Goal: Task Accomplishment & Management: Manage account settings

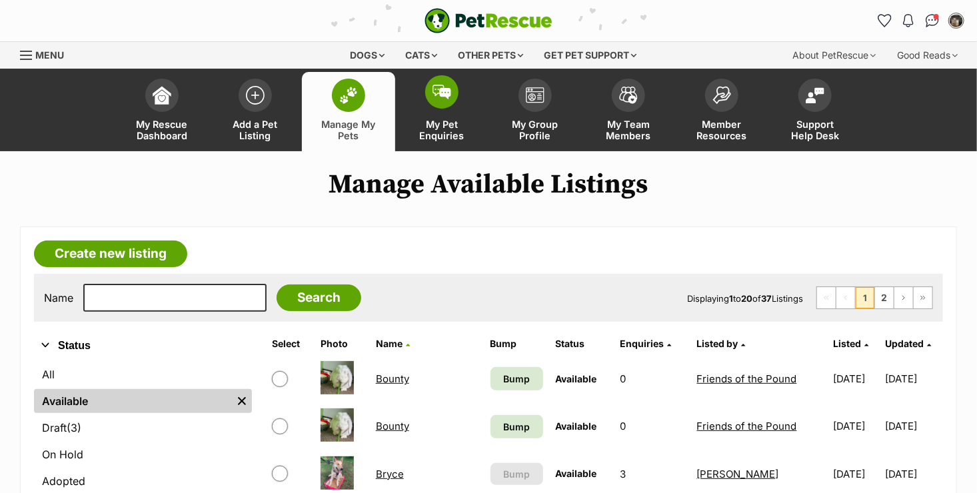
click at [428, 129] on span "My Pet Enquiries" at bounding box center [442, 130] width 60 height 23
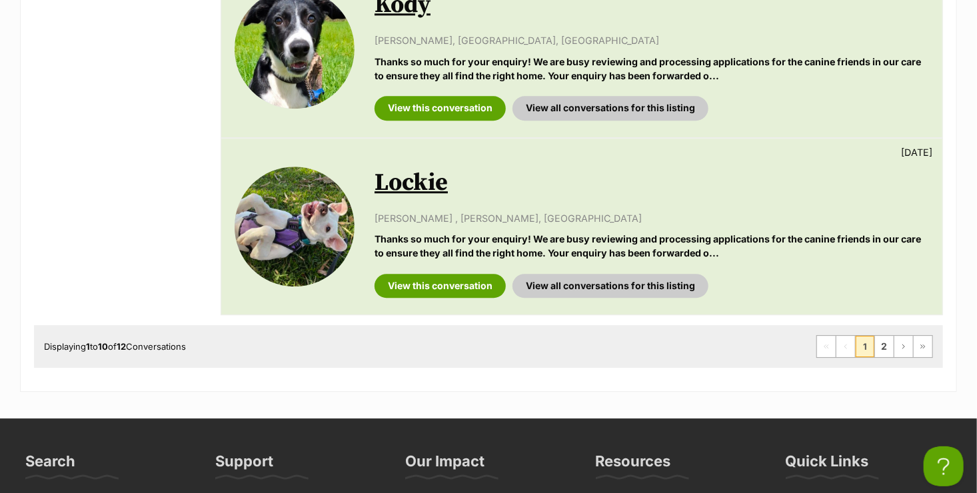
scroll to position [1799, 0]
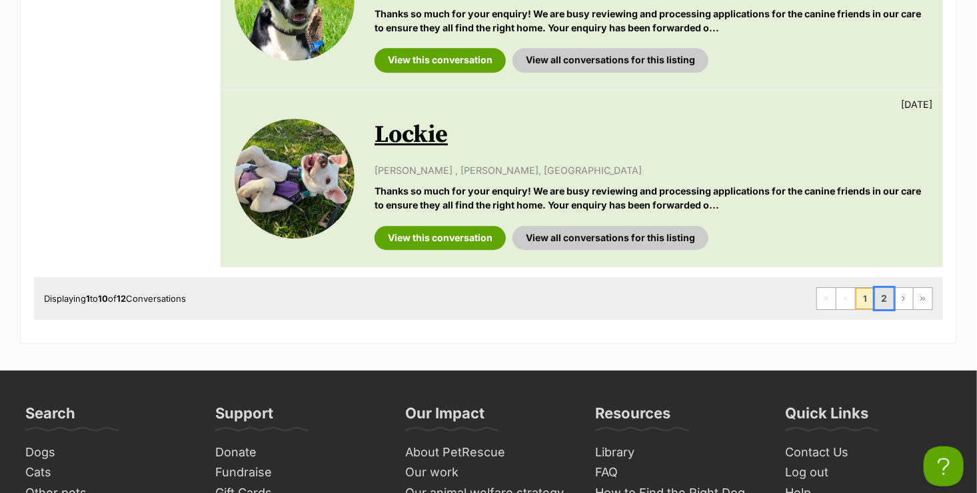
click at [884, 293] on link "2" at bounding box center [884, 298] width 19 height 21
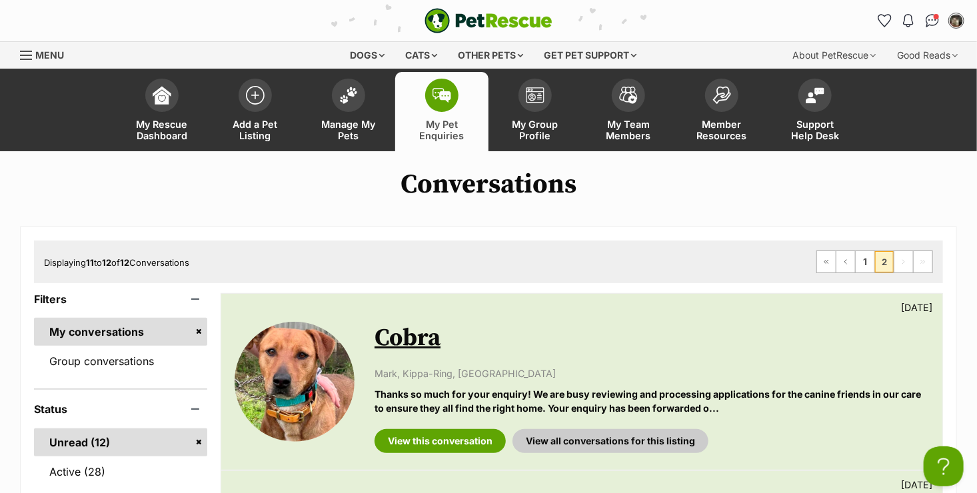
click at [25, 55] on span "Menu" at bounding box center [26, 55] width 12 height 1
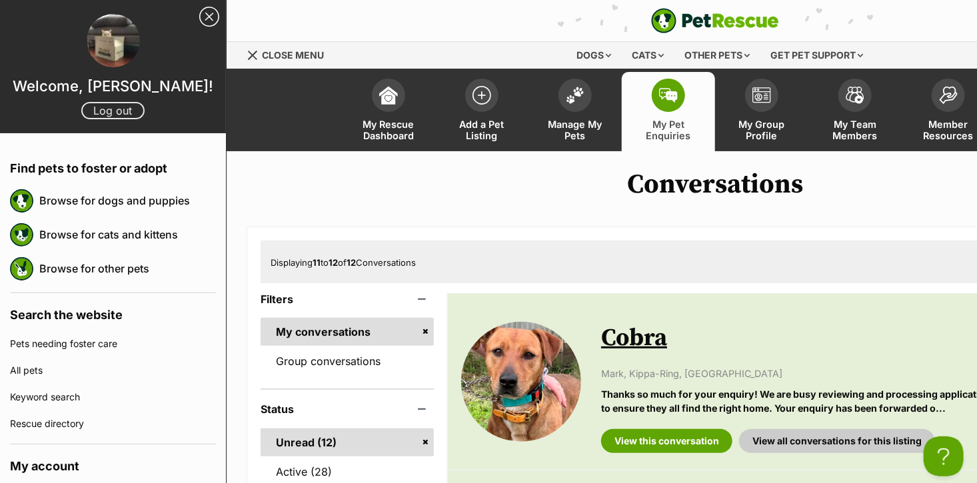
click at [122, 119] on link "Log out" at bounding box center [112, 110] width 63 height 17
